Goal: Browse casually

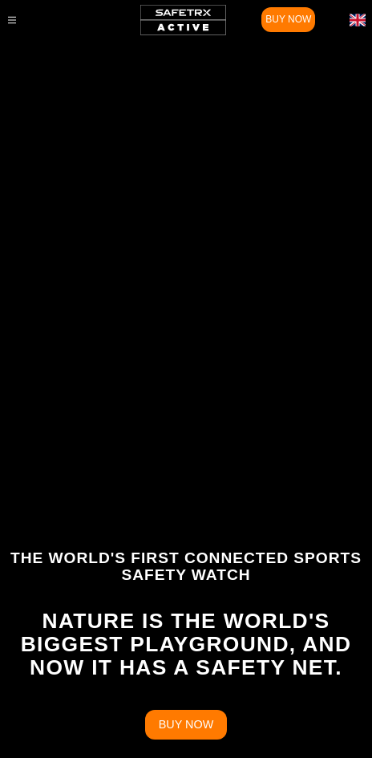
scroll to position [0, 1058]
click at [362, 231] on div at bounding box center [186, 398] width 372 height 717
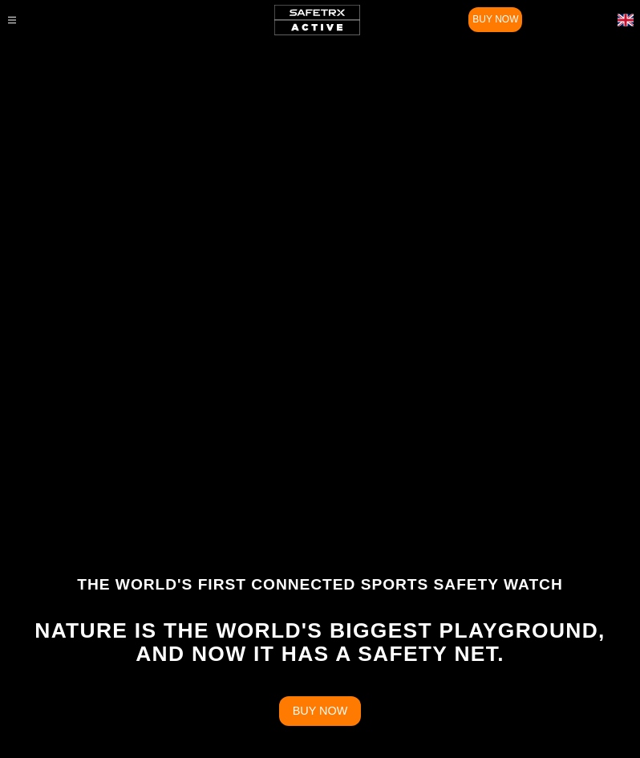
scroll to position [0, 3723]
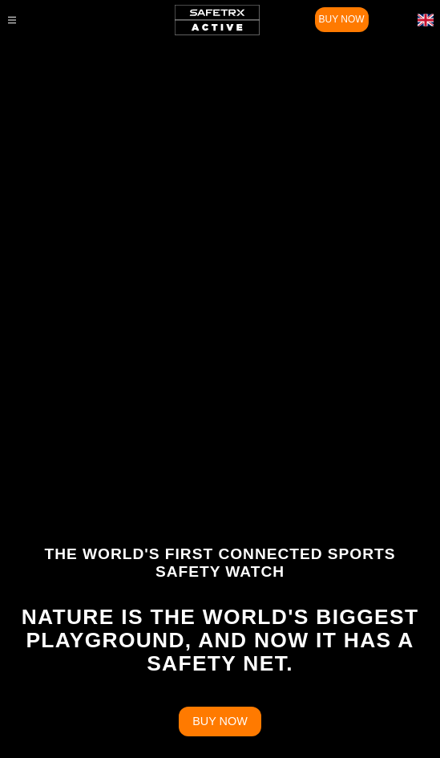
scroll to position [0, 3788]
